Goal: Task Accomplishment & Management: Manage account settings

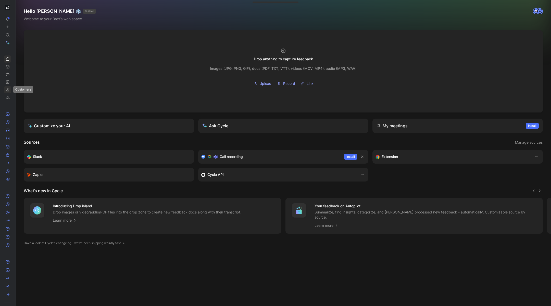
click at [10, 91] on link at bounding box center [7, 89] width 7 height 7
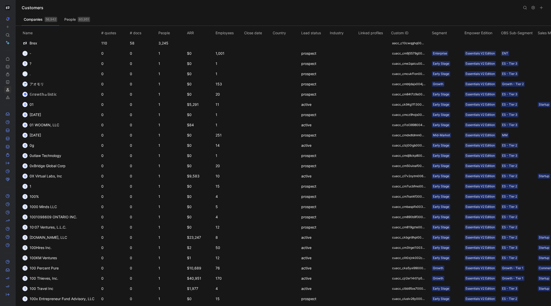
click at [16, 9] on icon at bounding box center [17, 8] width 4 height 4
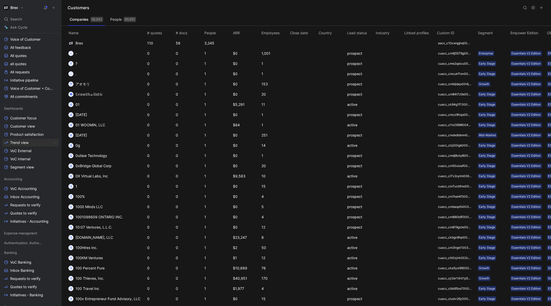
scroll to position [84, 0]
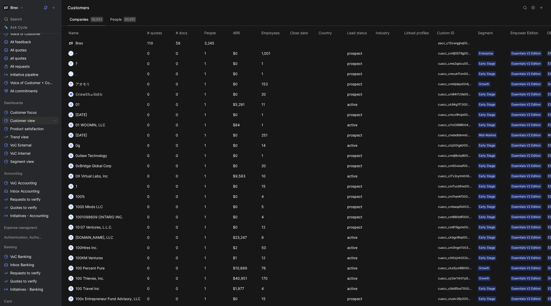
click at [30, 120] on span "Customer view" at bounding box center [22, 120] width 25 height 5
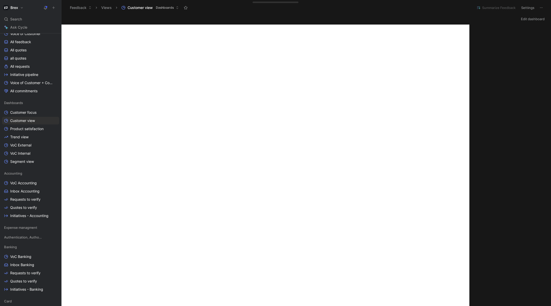
click at [533, 19] on button "Edit dashboard" at bounding box center [533, 18] width 28 height 7
